Goal: Navigation & Orientation: Find specific page/section

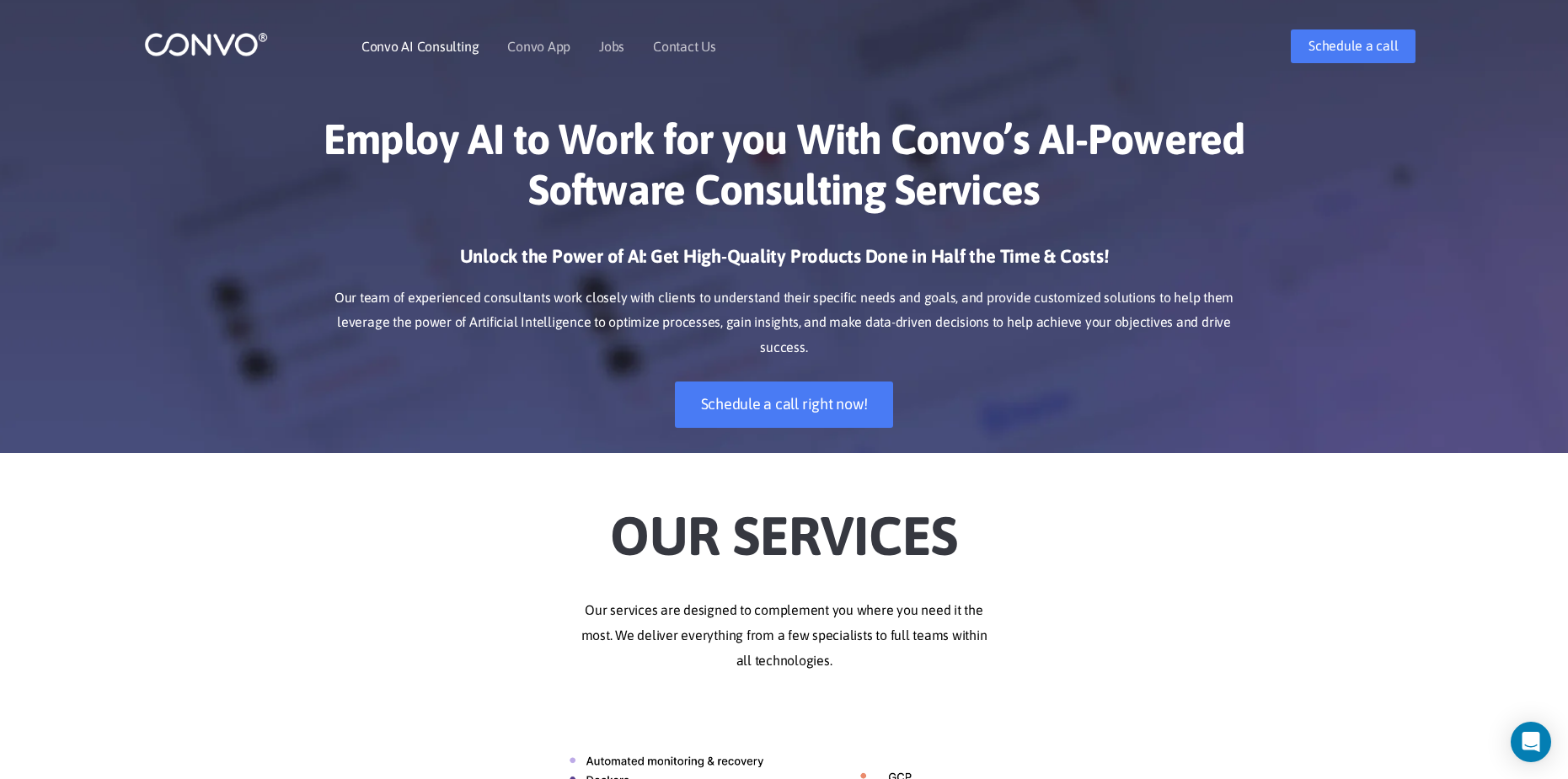
click at [430, 49] on link "Convo AI Consulting" at bounding box center [419, 46] width 117 height 14
click at [246, 43] on img at bounding box center [206, 43] width 124 height 26
